Goal: Task Accomplishment & Management: Complete application form

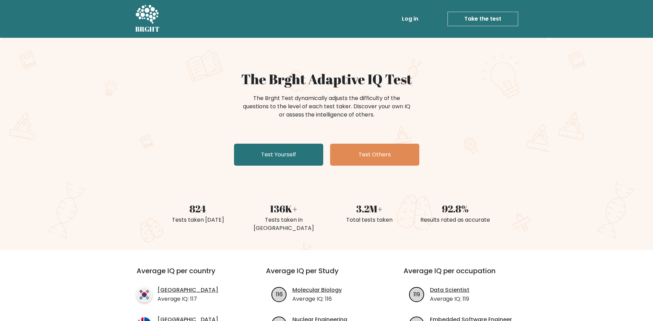
click at [413, 19] on link "Log in" at bounding box center [410, 19] width 22 height 14
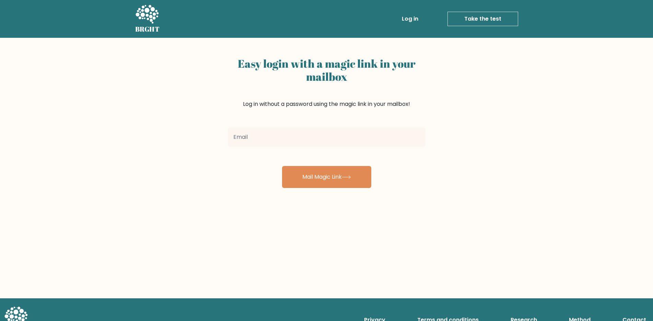
click at [337, 128] on input "email" at bounding box center [327, 136] width 198 height 19
drag, startPoint x: 337, startPoint y: 128, endPoint x: 330, endPoint y: 135, distance: 9.5
click at [337, 128] on input "email" at bounding box center [327, 136] width 198 height 19
type input "[EMAIL_ADDRESS][DOMAIN_NAME]"
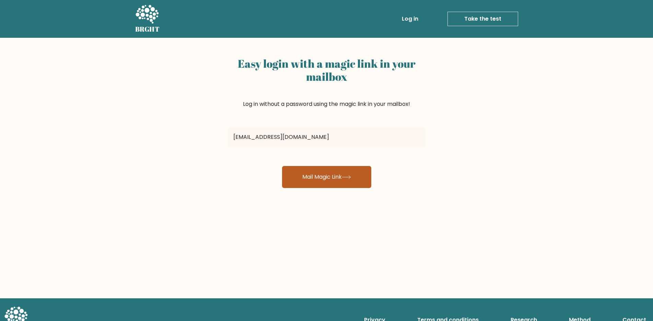
click at [314, 170] on button "Mail Magic Link" at bounding box center [326, 177] width 89 height 22
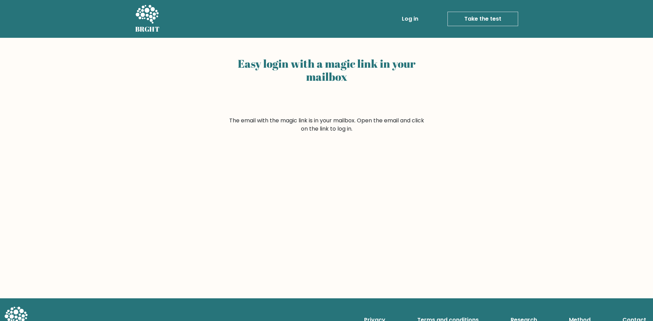
click at [487, 16] on link "Take the test" at bounding box center [482, 19] width 71 height 14
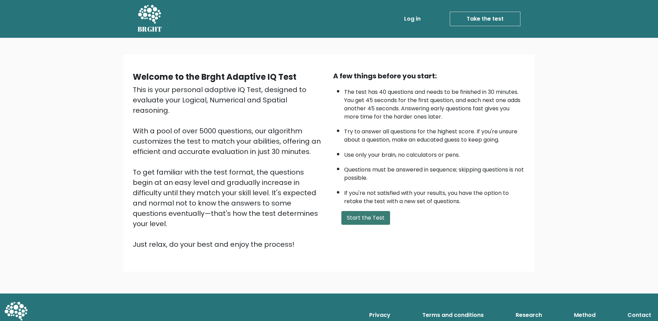
click at [379, 218] on button "Start the Test" at bounding box center [365, 218] width 49 height 14
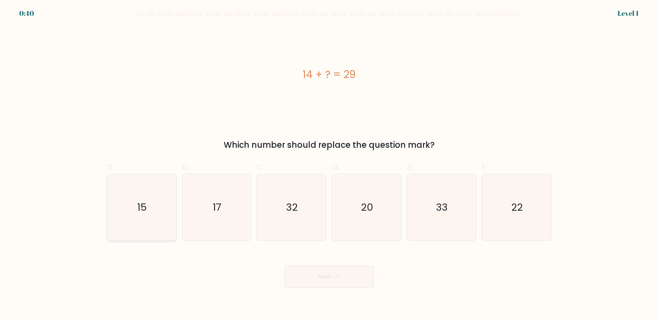
click at [141, 206] on text "15" at bounding box center [142, 207] width 10 height 14
click at [329, 165] on input "a. 15" at bounding box center [329, 162] width 0 height 4
radio input "true"
click at [317, 268] on button "Next" at bounding box center [328, 276] width 89 height 22
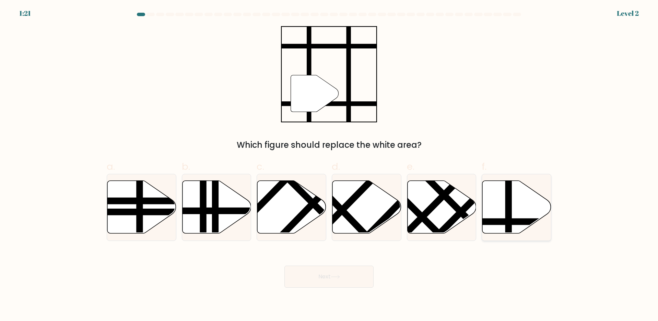
click at [492, 213] on icon at bounding box center [517, 206] width 69 height 53
click at [329, 165] on input "f." at bounding box center [329, 162] width 0 height 4
radio input "true"
click at [357, 289] on body "1:20 Level 2" at bounding box center [329, 160] width 658 height 321
click at [361, 282] on button "Next" at bounding box center [328, 276] width 89 height 22
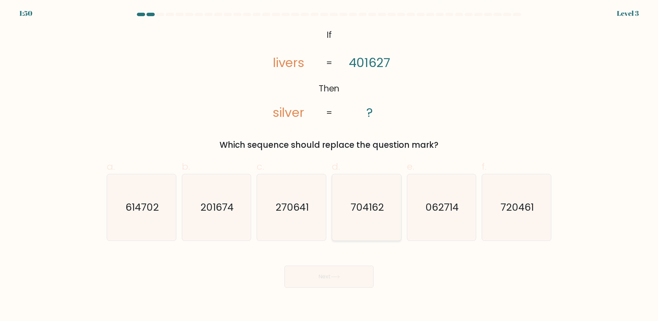
click at [363, 207] on text "704162" at bounding box center [367, 207] width 33 height 14
click at [329, 165] on input "d. 704162" at bounding box center [329, 162] width 0 height 4
radio input "true"
click at [344, 270] on button "Next" at bounding box center [328, 276] width 89 height 22
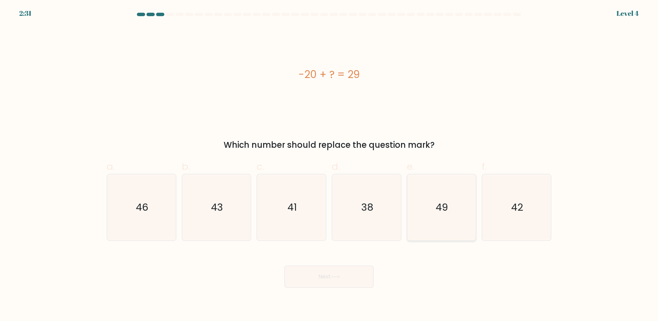
click at [456, 205] on icon "49" at bounding box center [441, 207] width 66 height 66
click at [329, 165] on input "e. 49" at bounding box center [329, 162] width 0 height 4
radio input "true"
click at [353, 268] on button "Next" at bounding box center [328, 276] width 89 height 22
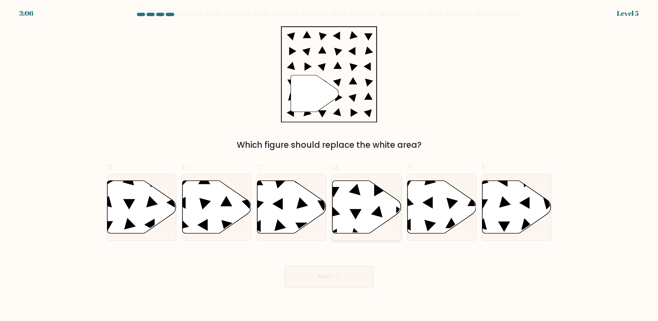
click at [365, 195] on icon at bounding box center [367, 206] width 69 height 53
click at [329, 165] on input "d." at bounding box center [329, 162] width 0 height 4
radio input "true"
click at [340, 278] on icon at bounding box center [335, 277] width 9 height 4
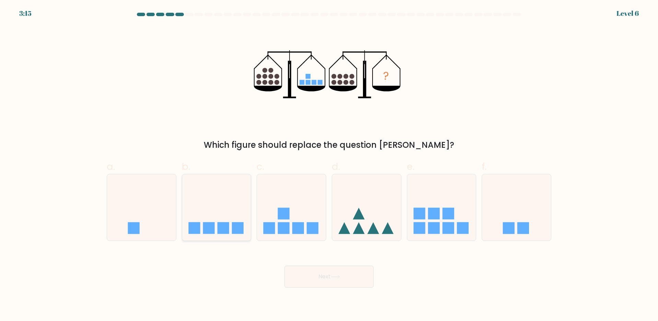
click at [222, 228] on rect at bounding box center [224, 228] width 12 height 12
click at [329, 165] on input "b." at bounding box center [329, 162] width 0 height 4
radio input "true"
click at [323, 274] on button "Next" at bounding box center [328, 276] width 89 height 22
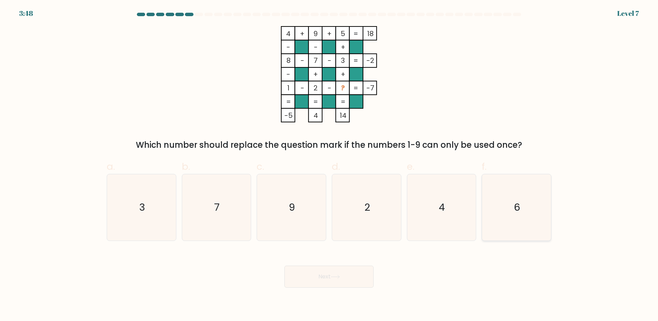
click at [515, 213] on text "6" at bounding box center [517, 207] width 6 height 14
click at [329, 165] on input "f. 6" at bounding box center [329, 162] width 0 height 4
radio input "true"
click at [327, 282] on button "Next" at bounding box center [328, 276] width 89 height 22
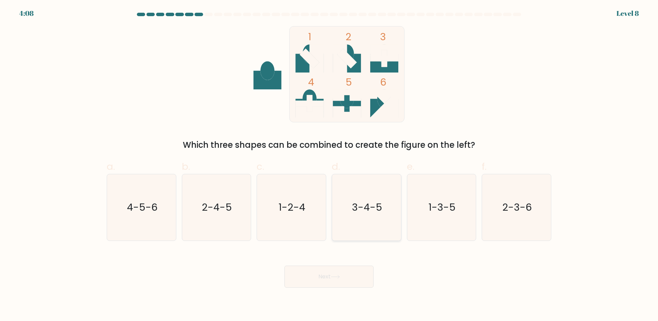
click at [356, 194] on icon "3-4-5" at bounding box center [367, 207] width 66 height 66
click at [329, 165] on input "d. 3-4-5" at bounding box center [329, 162] width 0 height 4
radio input "true"
click at [352, 274] on button "Next" at bounding box center [328, 276] width 89 height 22
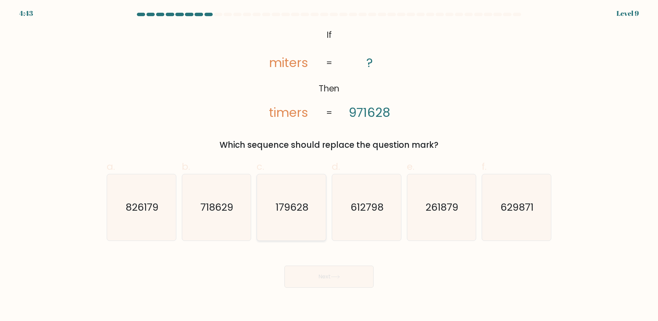
click at [281, 219] on icon "179628" at bounding box center [291, 207] width 66 height 66
click at [329, 165] on input "c. 179628" at bounding box center [329, 162] width 0 height 4
radio input "true"
click at [330, 271] on button "Next" at bounding box center [328, 276] width 89 height 22
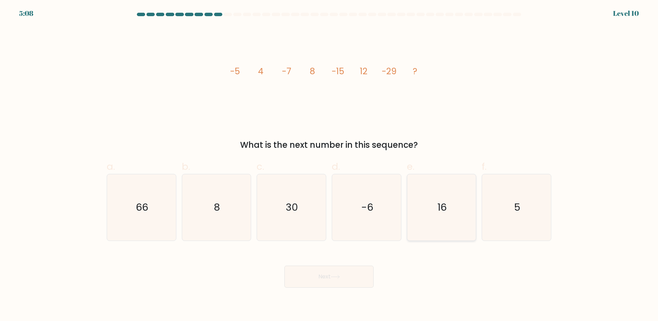
click at [457, 206] on icon "16" at bounding box center [441, 207] width 66 height 66
click at [329, 165] on input "e. 16" at bounding box center [329, 162] width 0 height 4
radio input "true"
click at [339, 275] on icon at bounding box center [335, 277] width 9 height 4
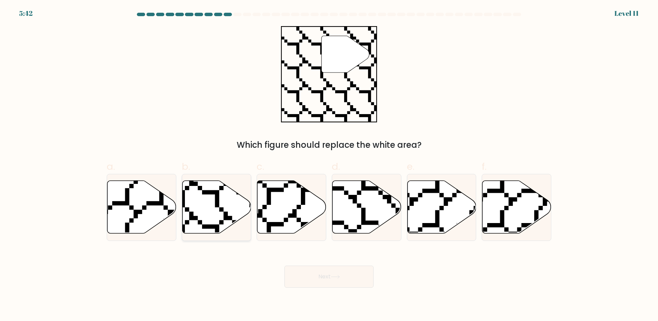
click at [201, 217] on icon at bounding box center [216, 206] width 69 height 53
click at [329, 165] on input "b." at bounding box center [329, 162] width 0 height 4
radio input "true"
click at [338, 271] on button "Next" at bounding box center [328, 276] width 89 height 22
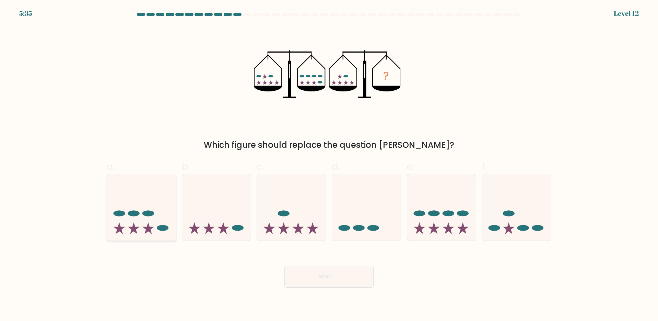
click at [142, 226] on icon at bounding box center [141, 206] width 69 height 57
click at [329, 165] on input "a." at bounding box center [329, 162] width 0 height 4
radio input "true"
click at [324, 270] on button "Next" at bounding box center [328, 276] width 89 height 22
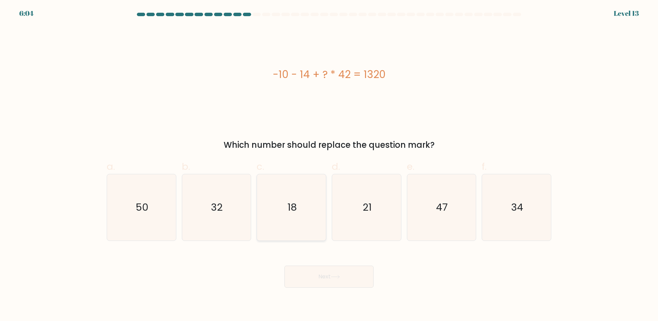
click at [281, 210] on icon "18" at bounding box center [291, 207] width 66 height 66
click at [329, 165] on input "c. 18" at bounding box center [329, 162] width 0 height 4
radio input "true"
click at [230, 207] on icon "32" at bounding box center [216, 207] width 66 height 66
click at [329, 165] on input "b. 32" at bounding box center [329, 162] width 0 height 4
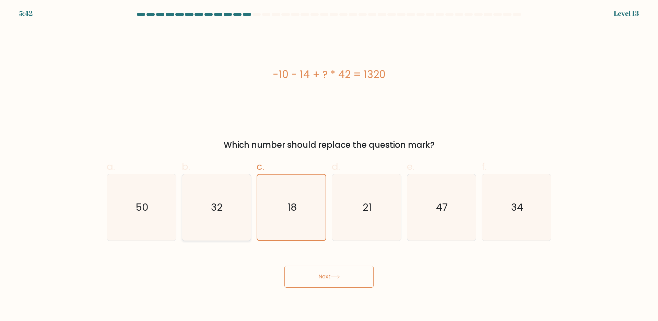
radio input "true"
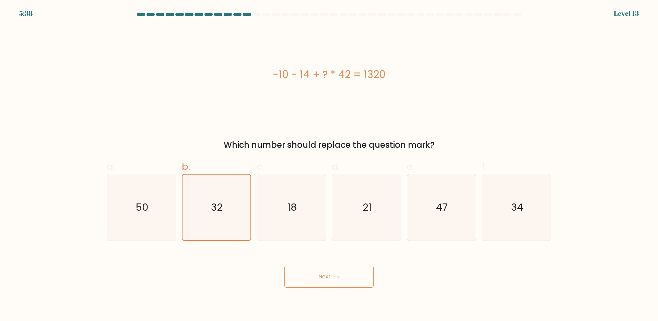
click at [300, 265] on div "Next" at bounding box center [329, 268] width 453 height 38
click at [302, 270] on button "Next" at bounding box center [328, 276] width 89 height 22
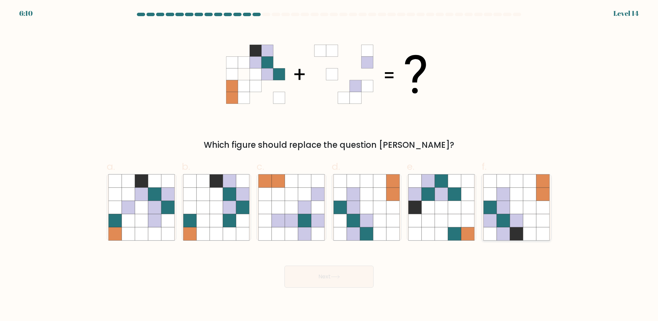
click at [522, 197] on icon at bounding box center [516, 193] width 13 height 13
click at [329, 165] on input "f." at bounding box center [329, 162] width 0 height 4
radio input "true"
click at [302, 276] on button "Next" at bounding box center [328, 276] width 89 height 22
